Goal: Register for event/course: Sign up to attend an event or enroll in a course

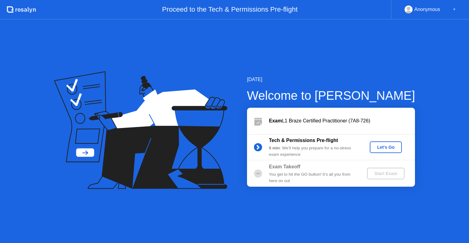
click at [390, 147] on div "Let's Go" at bounding box center [386, 147] width 27 height 5
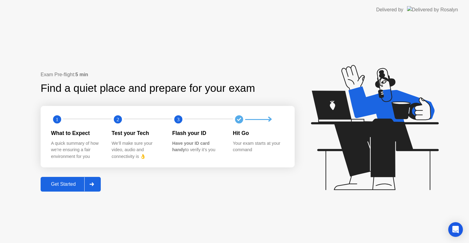
click at [70, 182] on div "Get Started" at bounding box center [63, 184] width 42 height 6
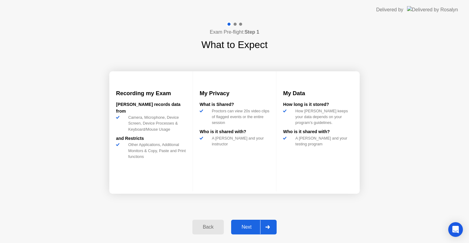
click at [248, 226] on div "Next" at bounding box center [246, 227] width 27 height 6
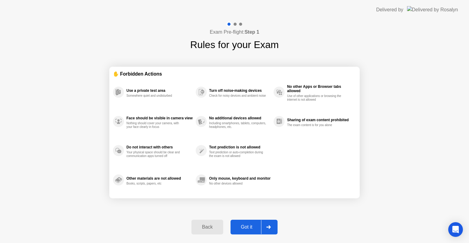
click at [254, 225] on div "Got it" at bounding box center [247, 227] width 29 height 6
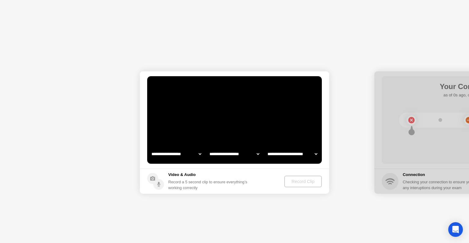
select select "**********"
select select "*******"
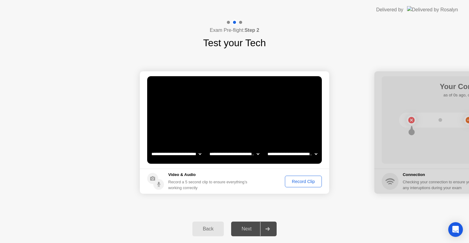
click at [297, 185] on button "Record Clip" at bounding box center [303, 181] width 37 height 12
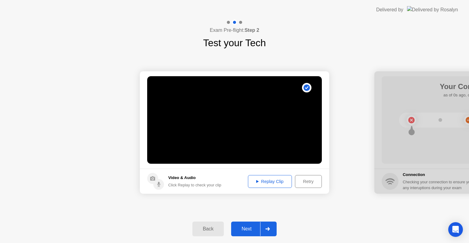
click at [247, 226] on div "Next" at bounding box center [246, 229] width 27 height 6
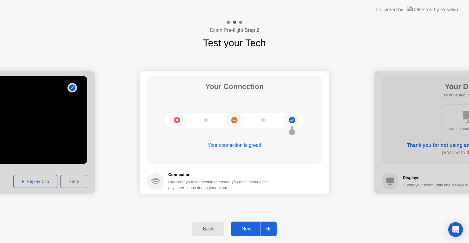
click at [247, 230] on div "Next" at bounding box center [246, 229] width 27 height 6
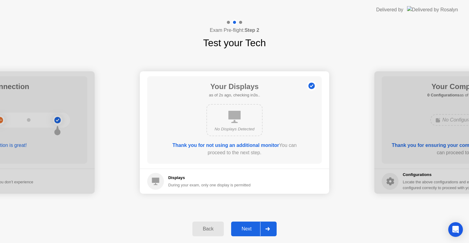
click at [250, 228] on div "Next" at bounding box center [246, 229] width 27 height 6
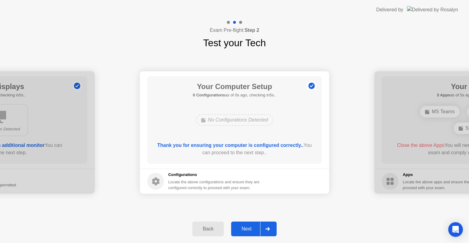
click at [250, 228] on div "Next" at bounding box center [246, 229] width 27 height 6
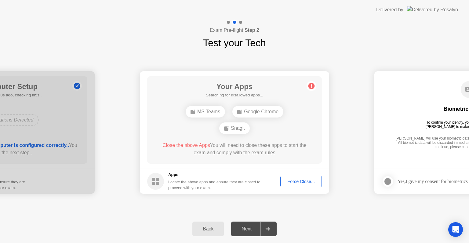
click at [298, 184] on div "Force Close..." at bounding box center [301, 181] width 37 height 5
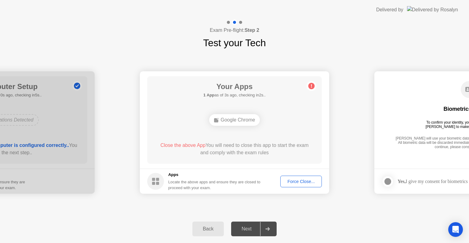
click at [303, 182] on div "Force Close..." at bounding box center [301, 181] width 37 height 5
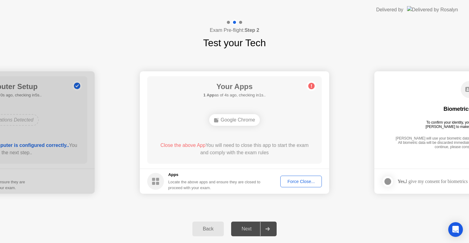
click at [387, 212] on div "**********" at bounding box center [234, 132] width 469 height 164
click at [253, 230] on div "Next" at bounding box center [246, 229] width 27 height 6
click at [332, 205] on div "**********" at bounding box center [234, 132] width 469 height 164
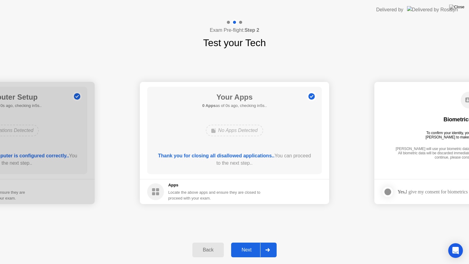
click at [257, 242] on div "Next" at bounding box center [246, 250] width 27 height 6
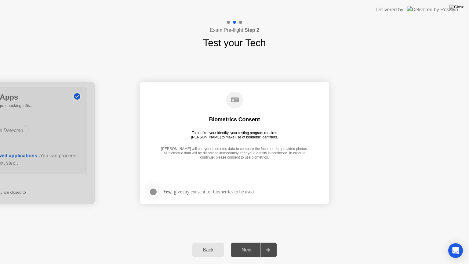
click at [171, 194] on strong "Yes," at bounding box center [167, 191] width 8 height 5
click at [157, 193] on div at bounding box center [153, 191] width 7 height 7
click at [248, 242] on div "Next" at bounding box center [246, 250] width 27 height 6
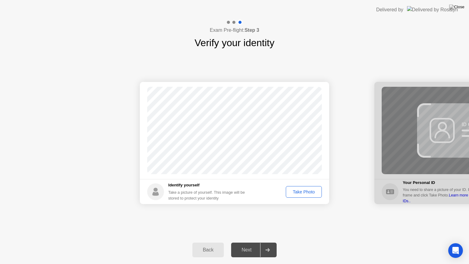
click at [301, 192] on div "Take Photo" at bounding box center [304, 191] width 32 height 5
click at [249, 242] on div "Next" at bounding box center [246, 250] width 27 height 6
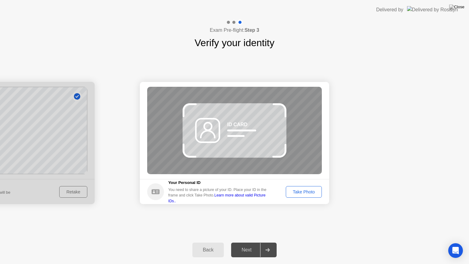
click at [311, 194] on div "Take Photo" at bounding box center [304, 191] width 32 height 5
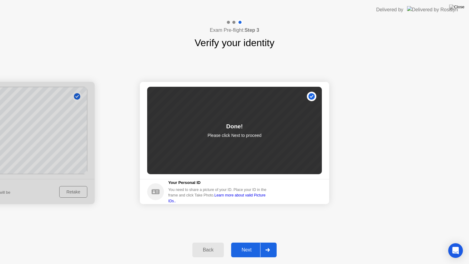
click at [249, 242] on div "Next" at bounding box center [246, 250] width 27 height 6
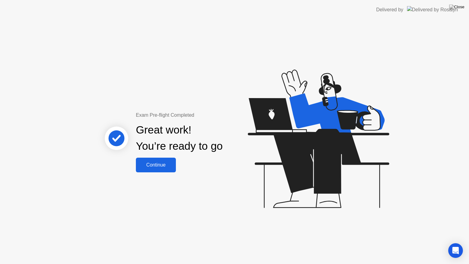
click at [163, 166] on div "Continue" at bounding box center [156, 165] width 36 height 6
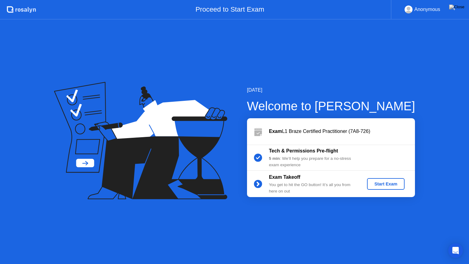
click at [379, 184] on div "Start Exam" at bounding box center [386, 184] width 33 height 5
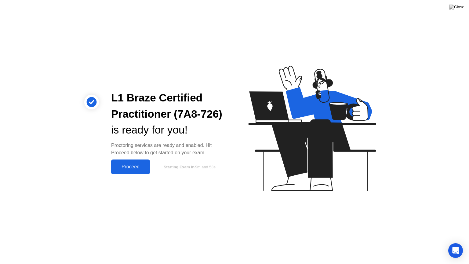
click at [136, 171] on button "Proceed" at bounding box center [130, 167] width 39 height 15
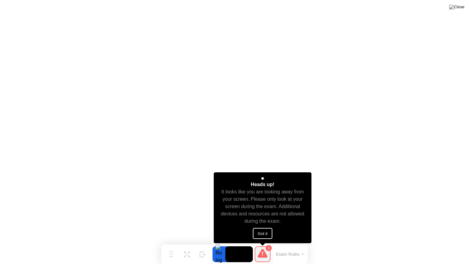
click at [268, 236] on button "Got it" at bounding box center [263, 233] width 20 height 11
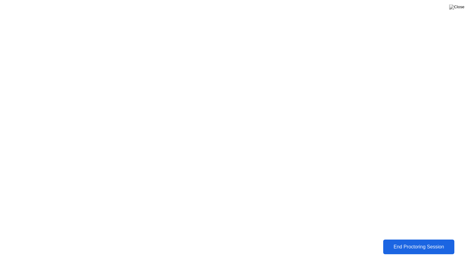
click at [410, 242] on div "End Proctoring Session" at bounding box center [419, 247] width 68 height 6
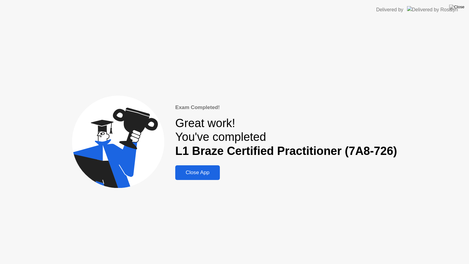
click at [218, 174] on button "Close App" at bounding box center [197, 172] width 45 height 15
